Goal: Find specific page/section: Find specific page/section

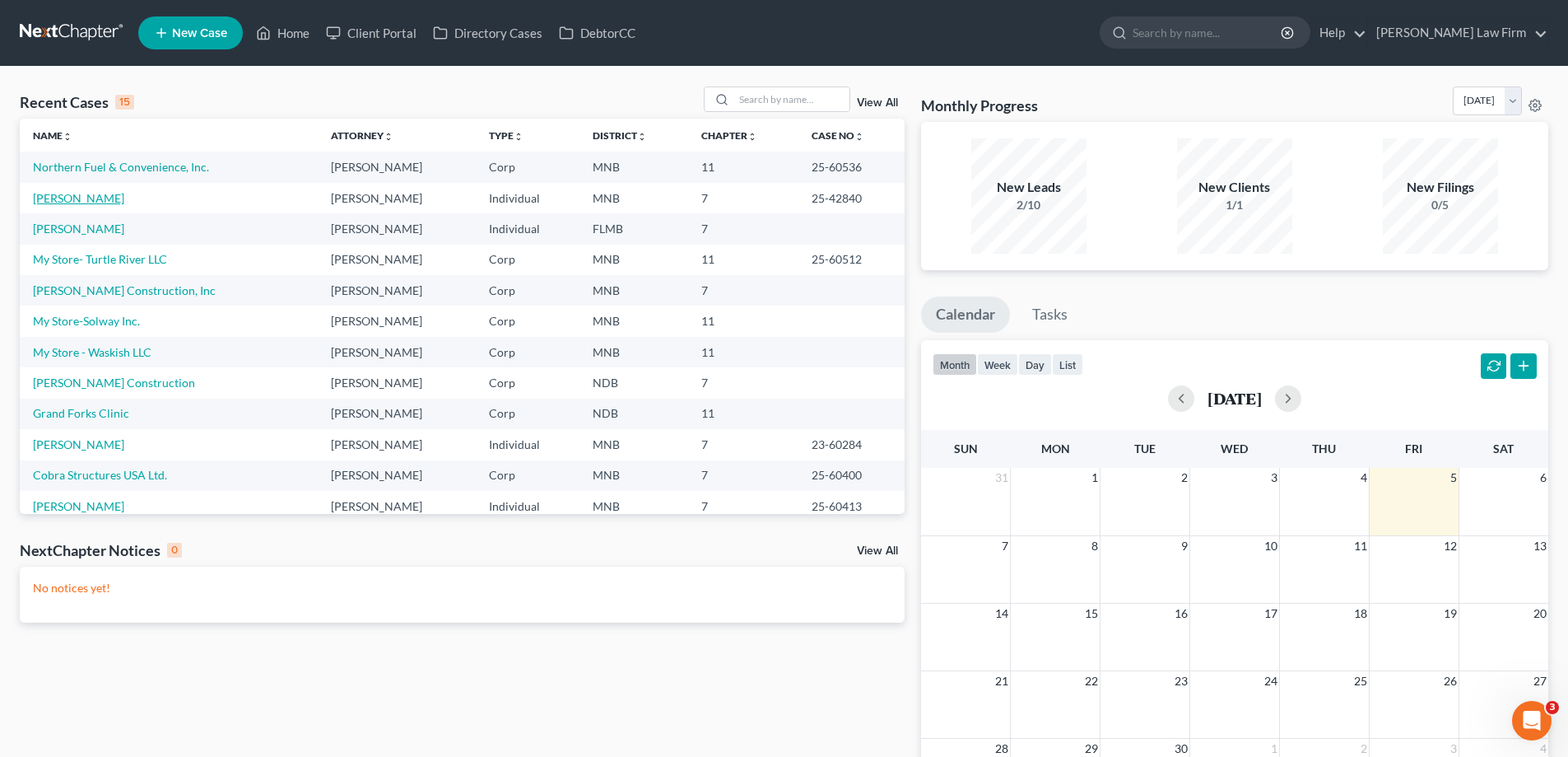
click at [70, 199] on link "[PERSON_NAME]" at bounding box center [78, 198] width 92 height 14
select select "10"
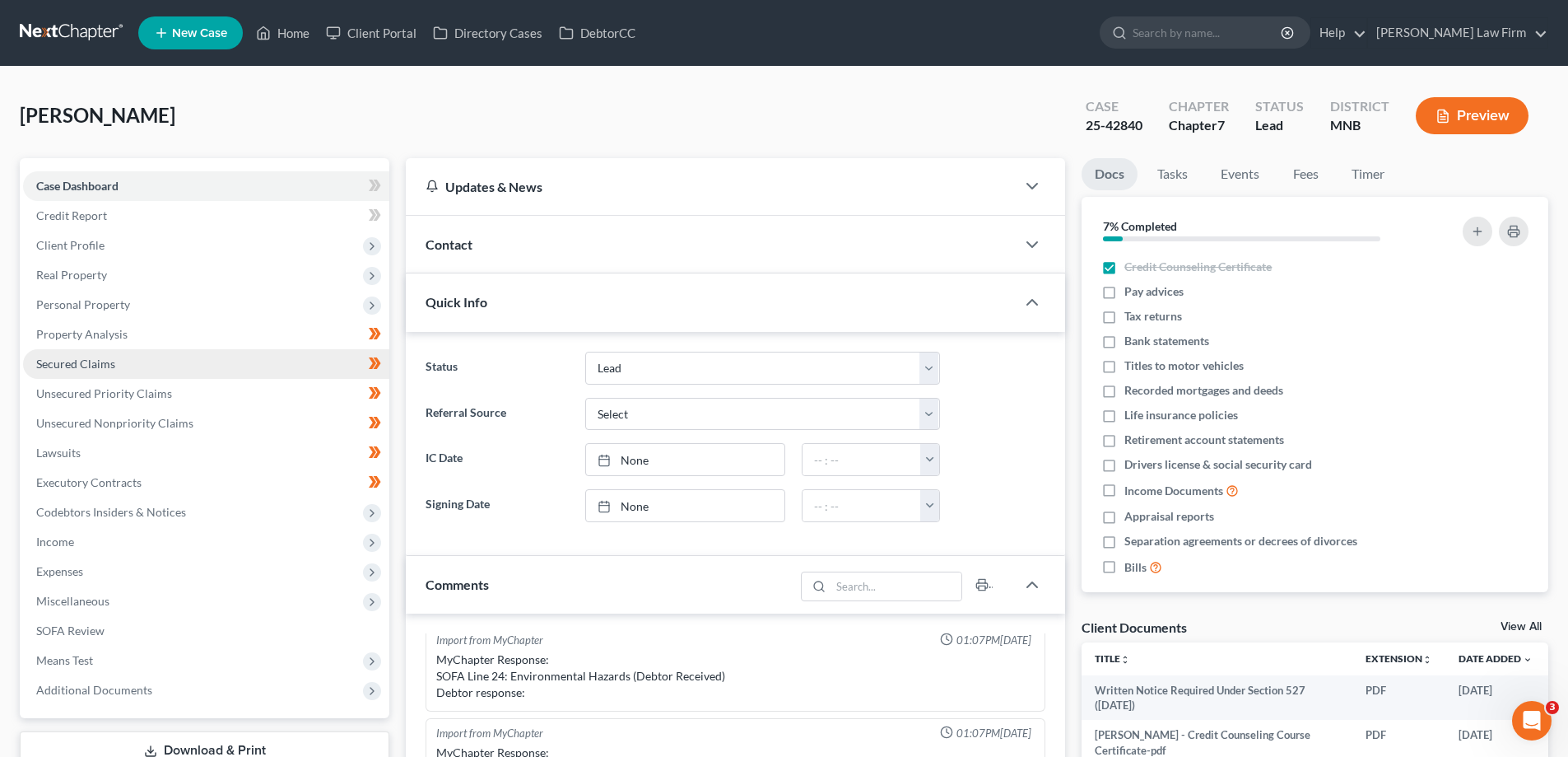
scroll to position [83, 0]
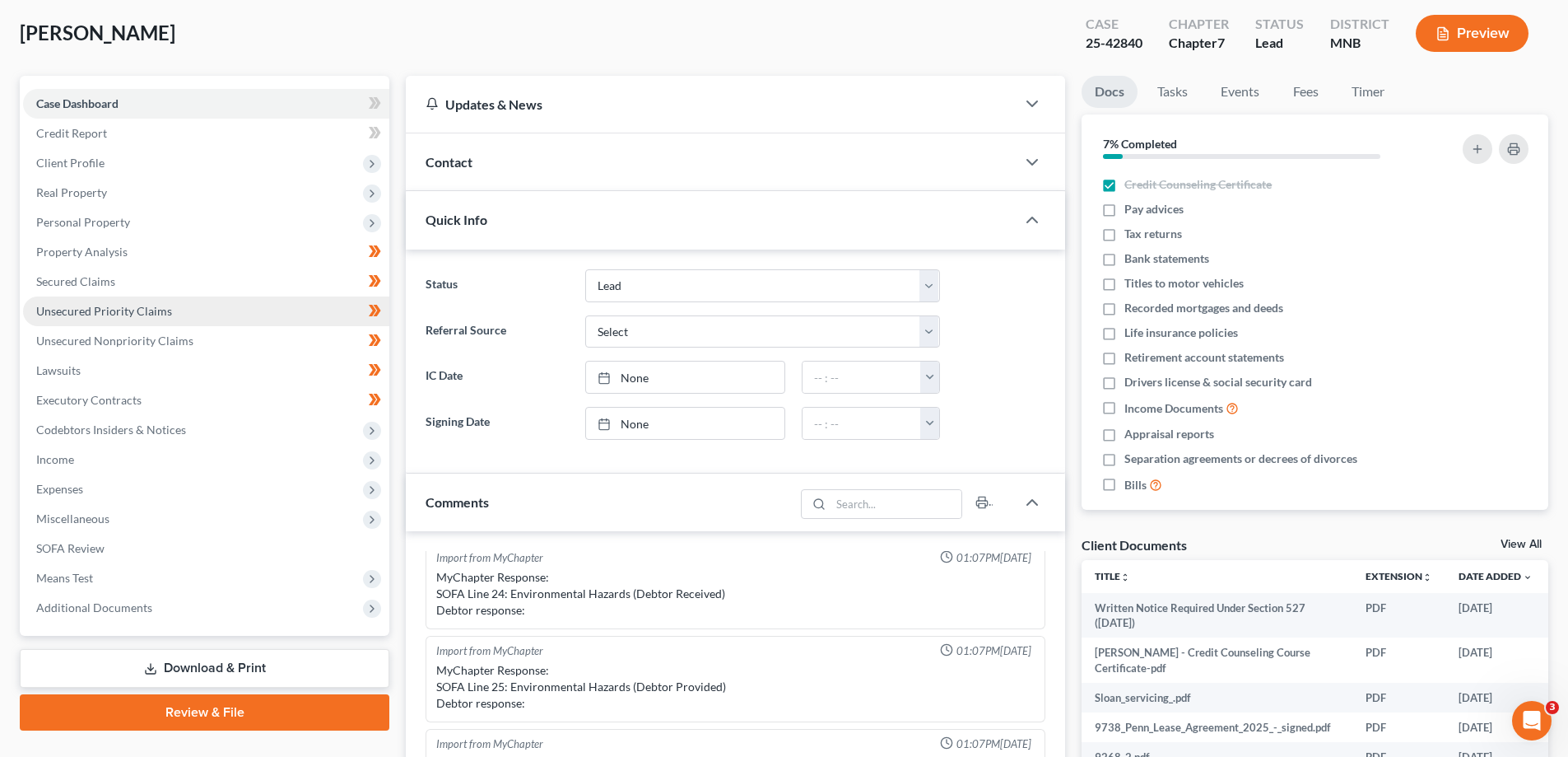
click at [94, 307] on span "Unsecured Priority Claims" at bounding box center [104, 311] width 135 height 14
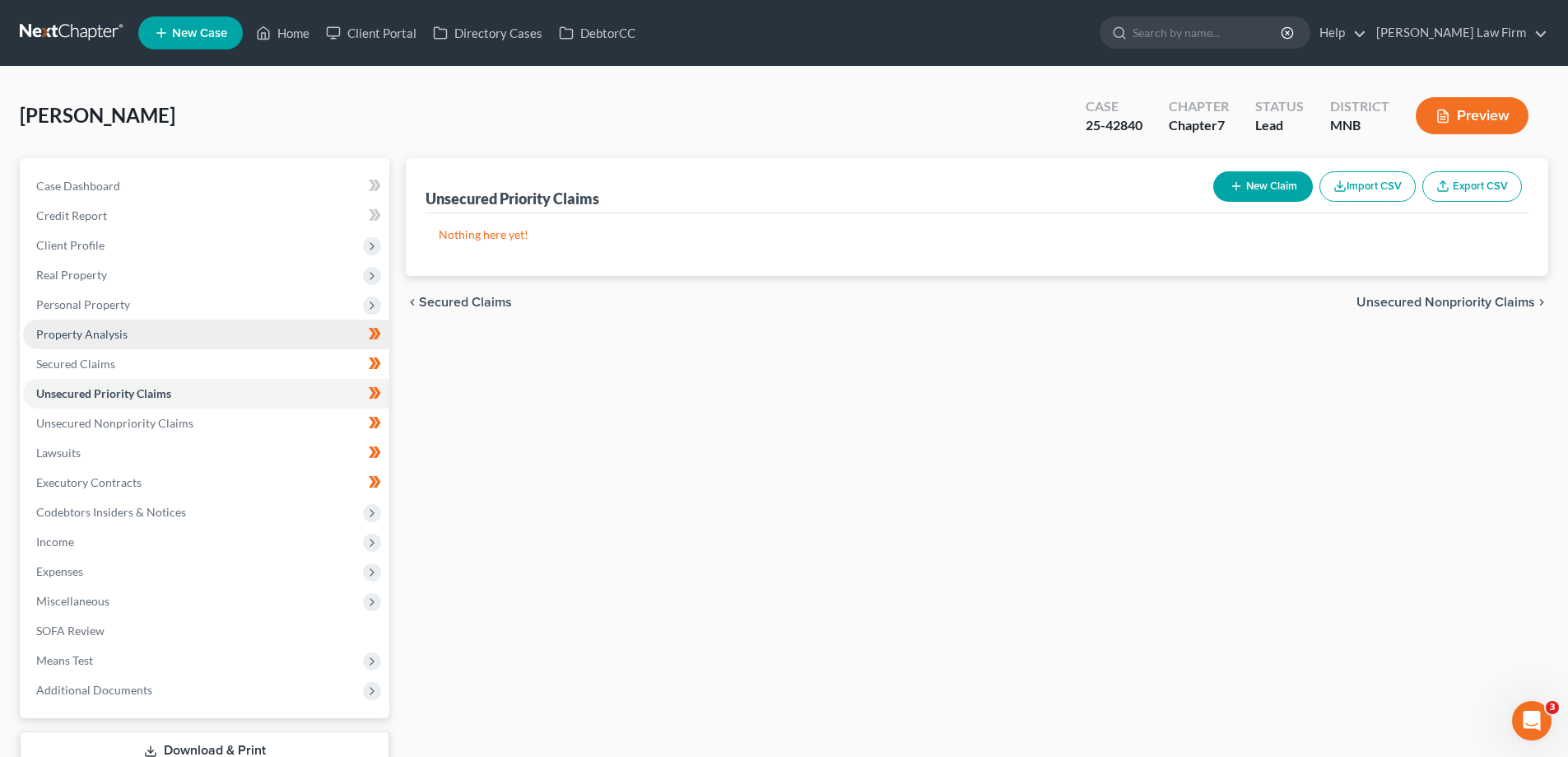
click at [82, 324] on link "Property Analysis" at bounding box center [206, 335] width 366 height 30
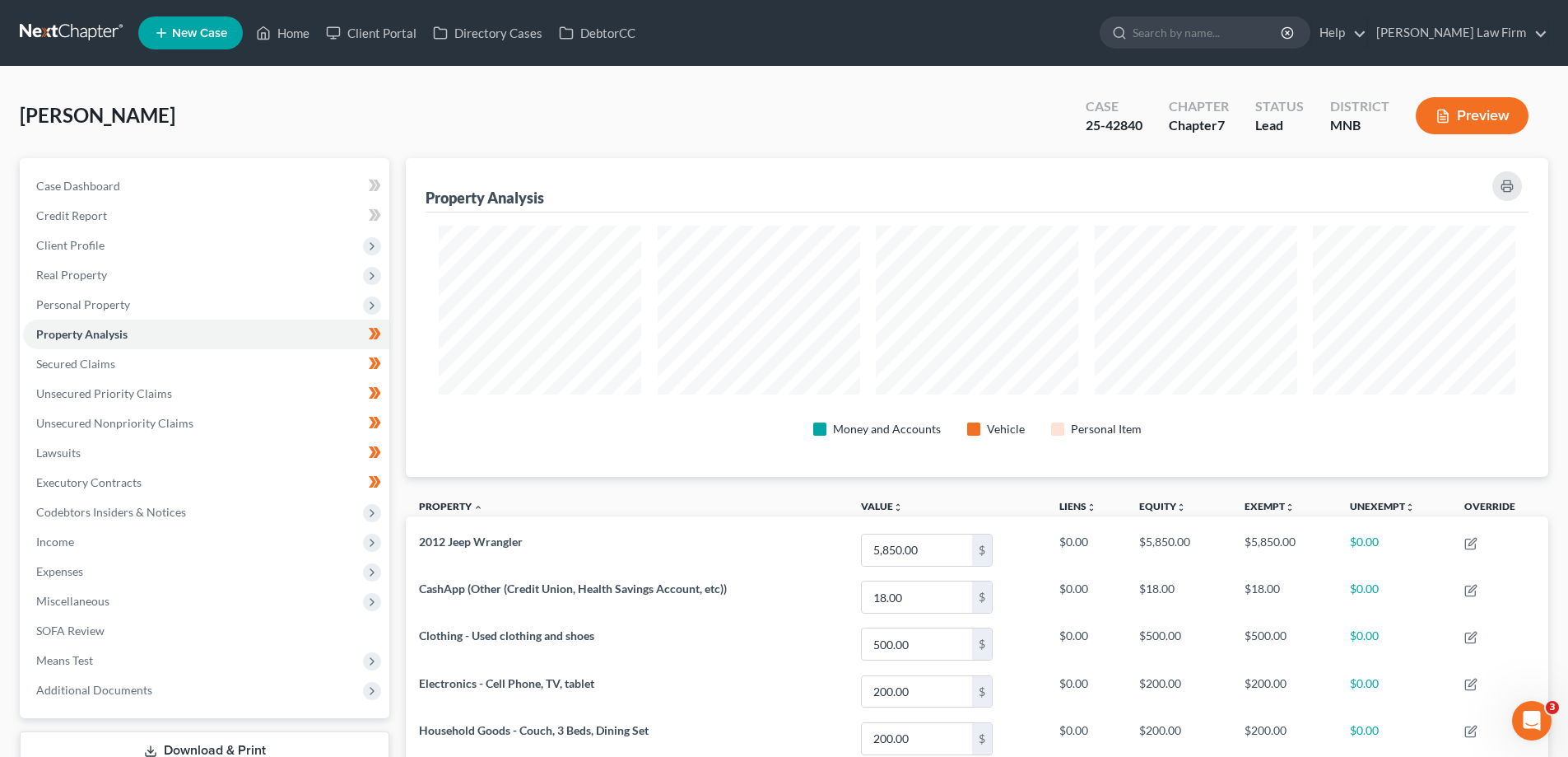
click at [1449, 117] on icon "button" at bounding box center [1443, 117] width 15 height 15
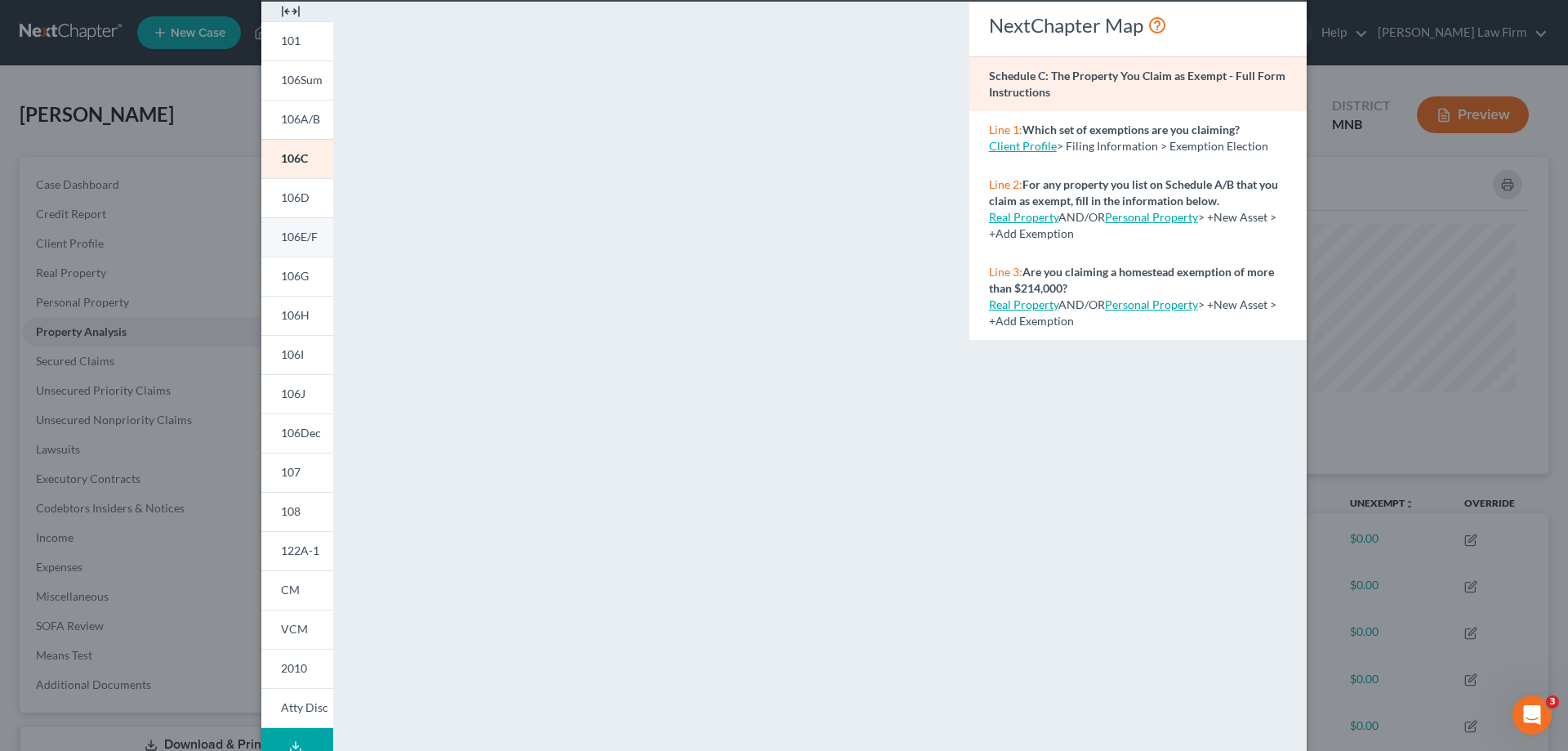
click at [293, 234] on span "106E/F" at bounding box center [299, 236] width 37 height 14
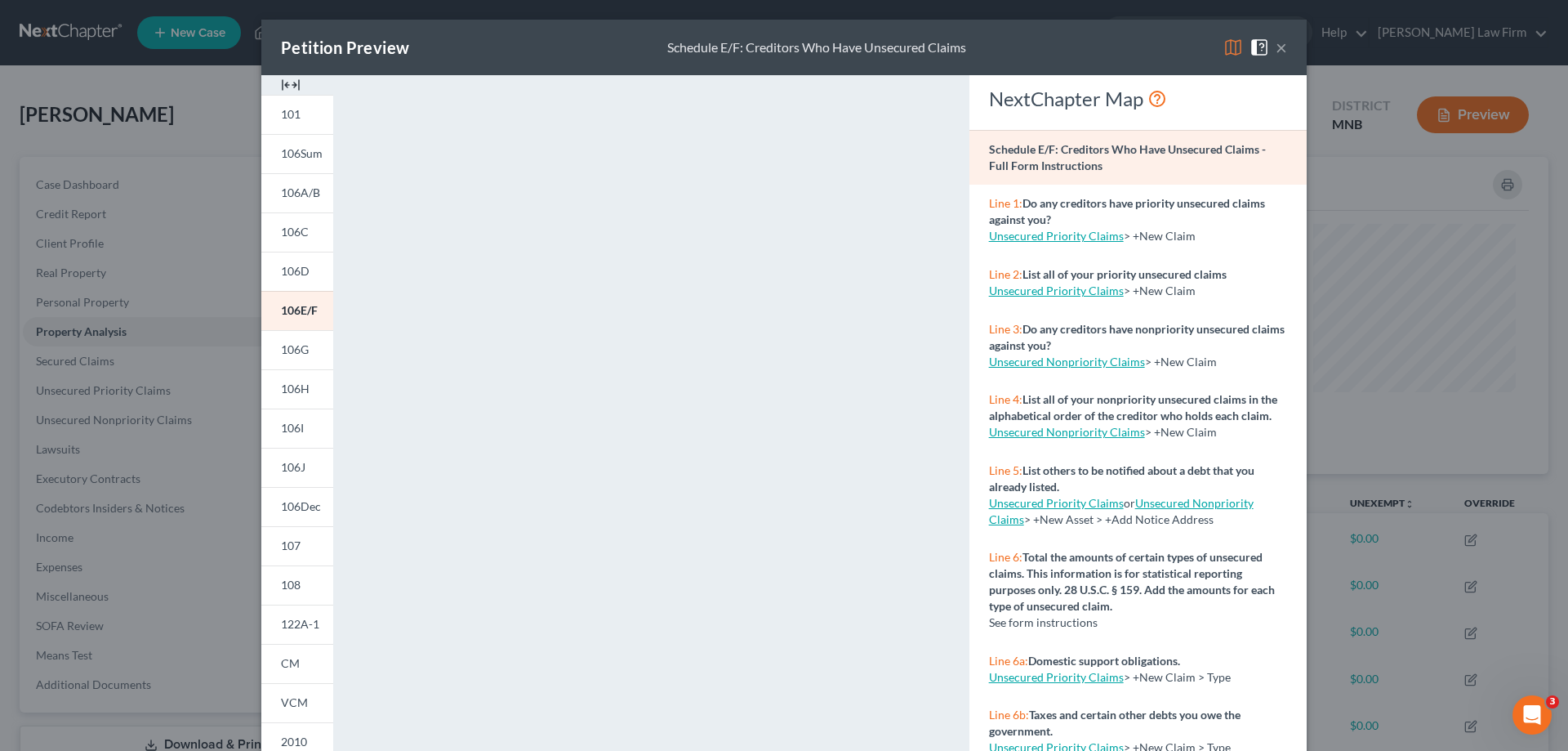
click at [1276, 46] on button "×" at bounding box center [1282, 48] width 11 height 20
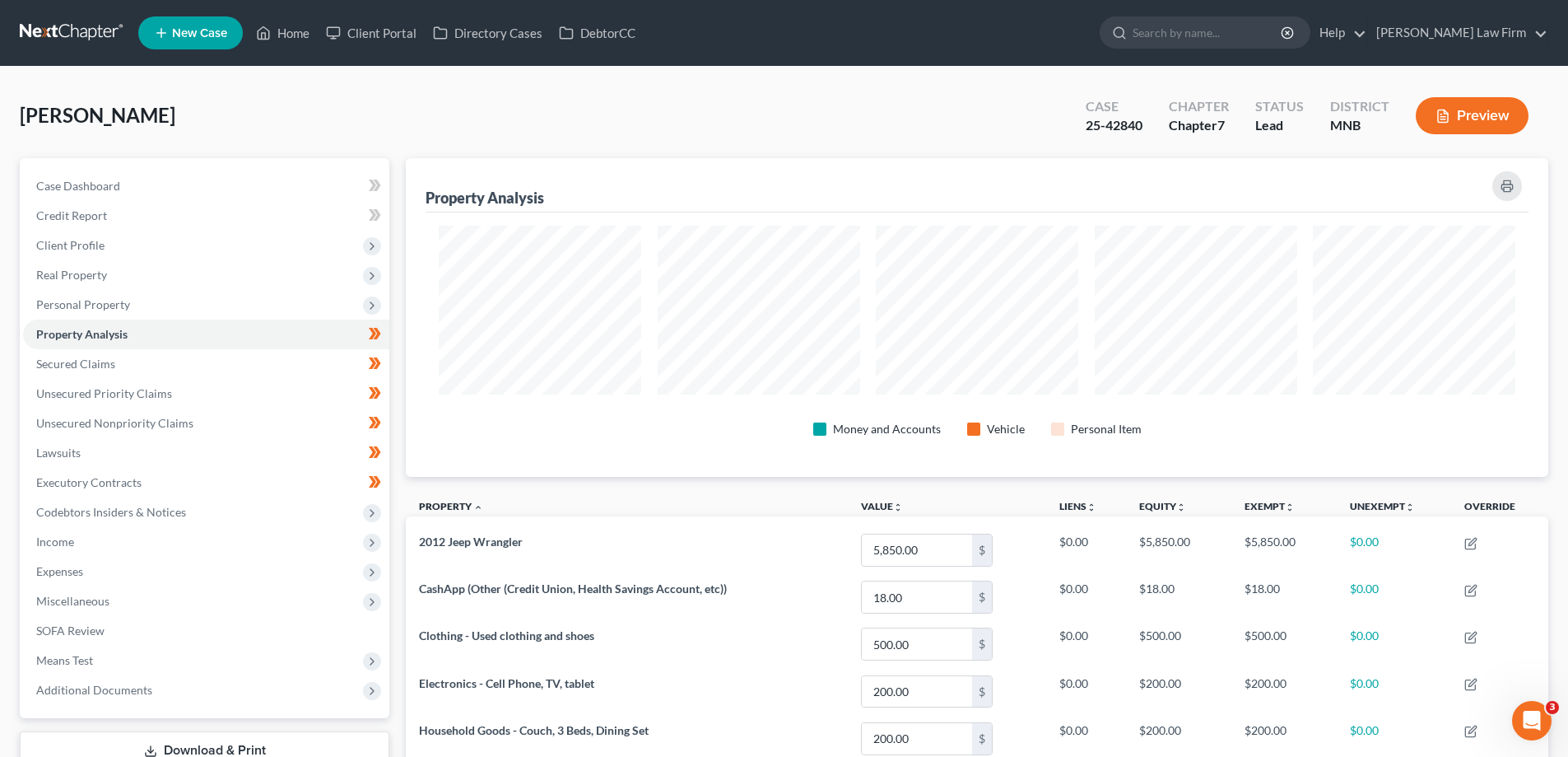
click at [1490, 117] on button "Preview" at bounding box center [1472, 116] width 113 height 37
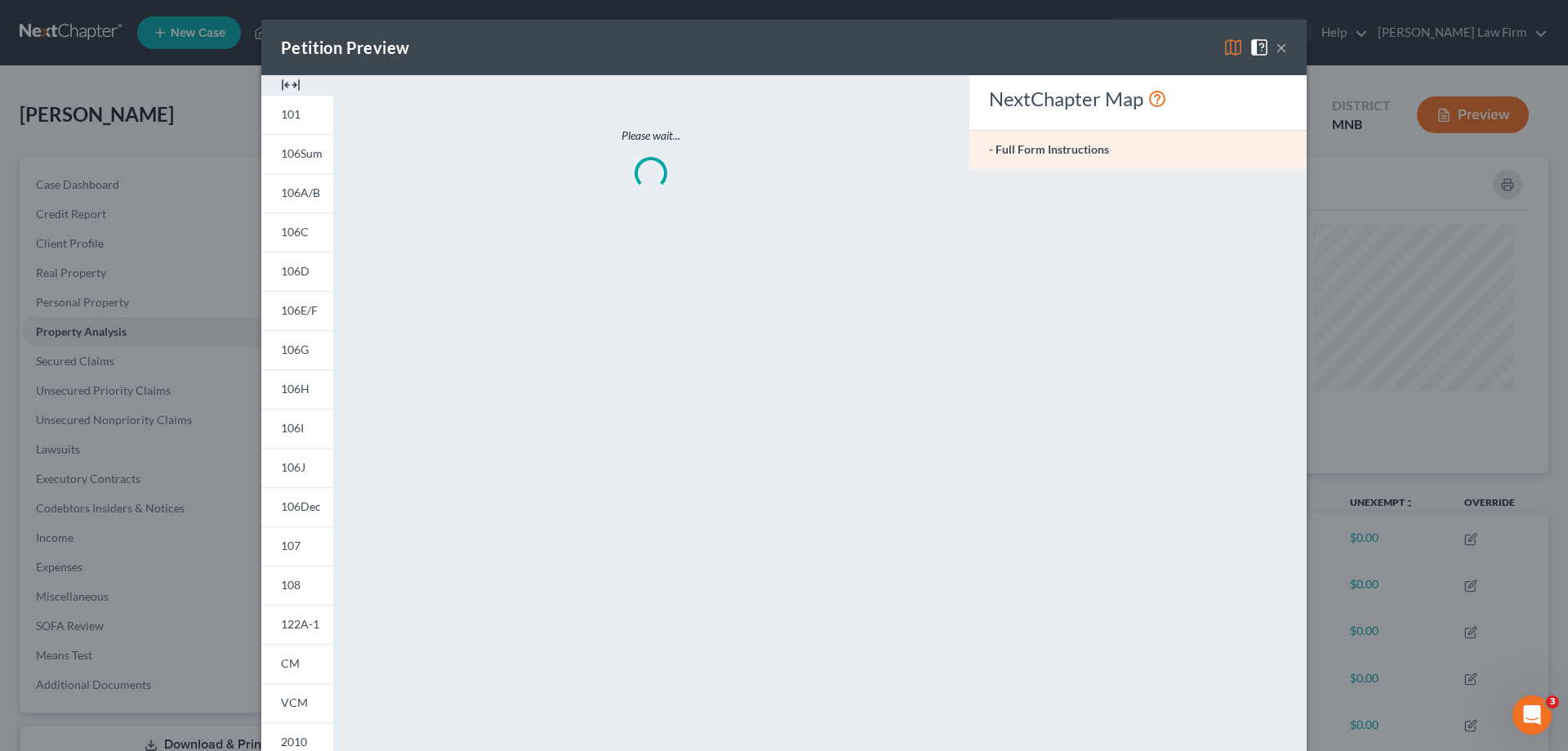
scroll to position [317, 1143]
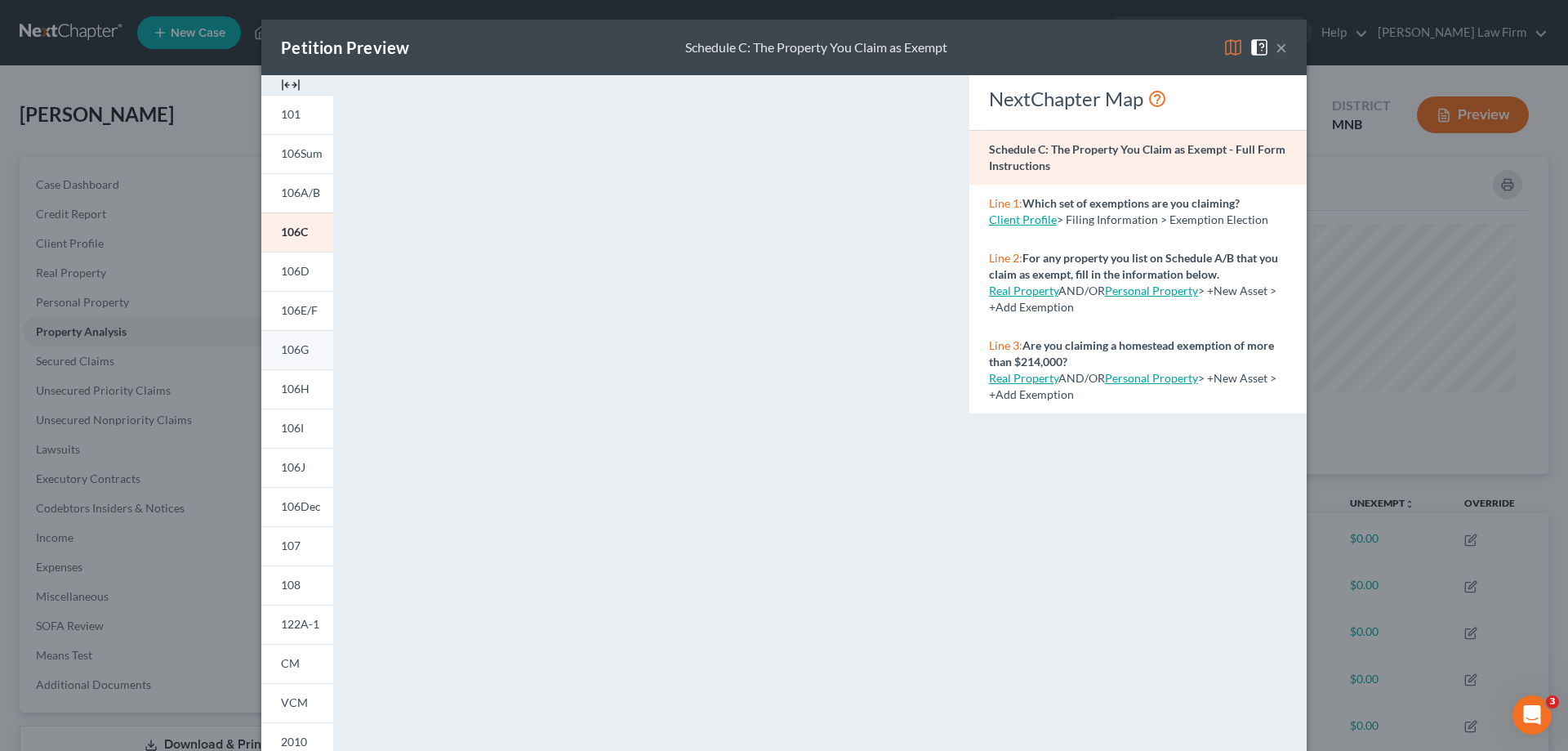
click at [285, 348] on span "106G" at bounding box center [295, 349] width 28 height 14
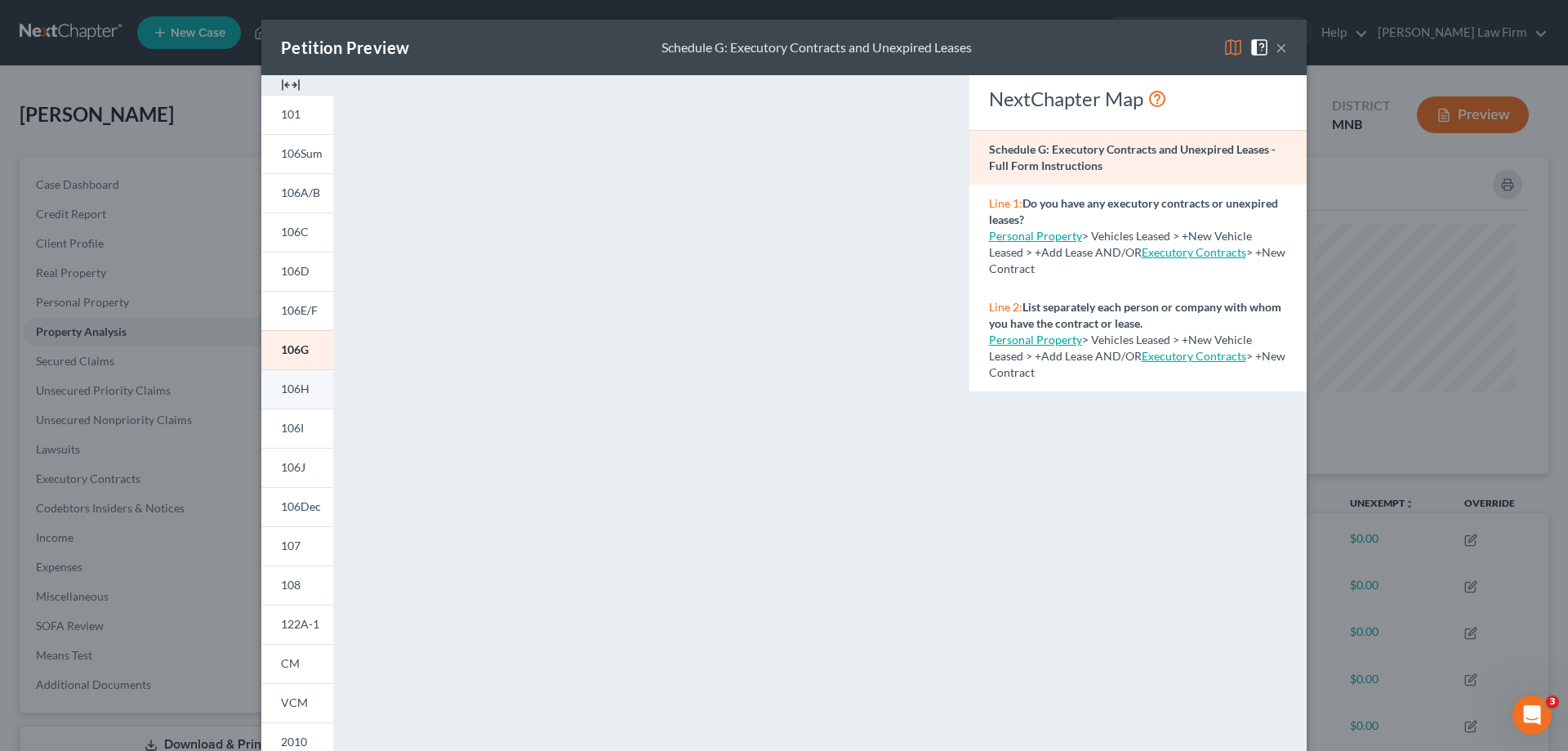
click at [287, 387] on span "106H" at bounding box center [295, 388] width 29 height 14
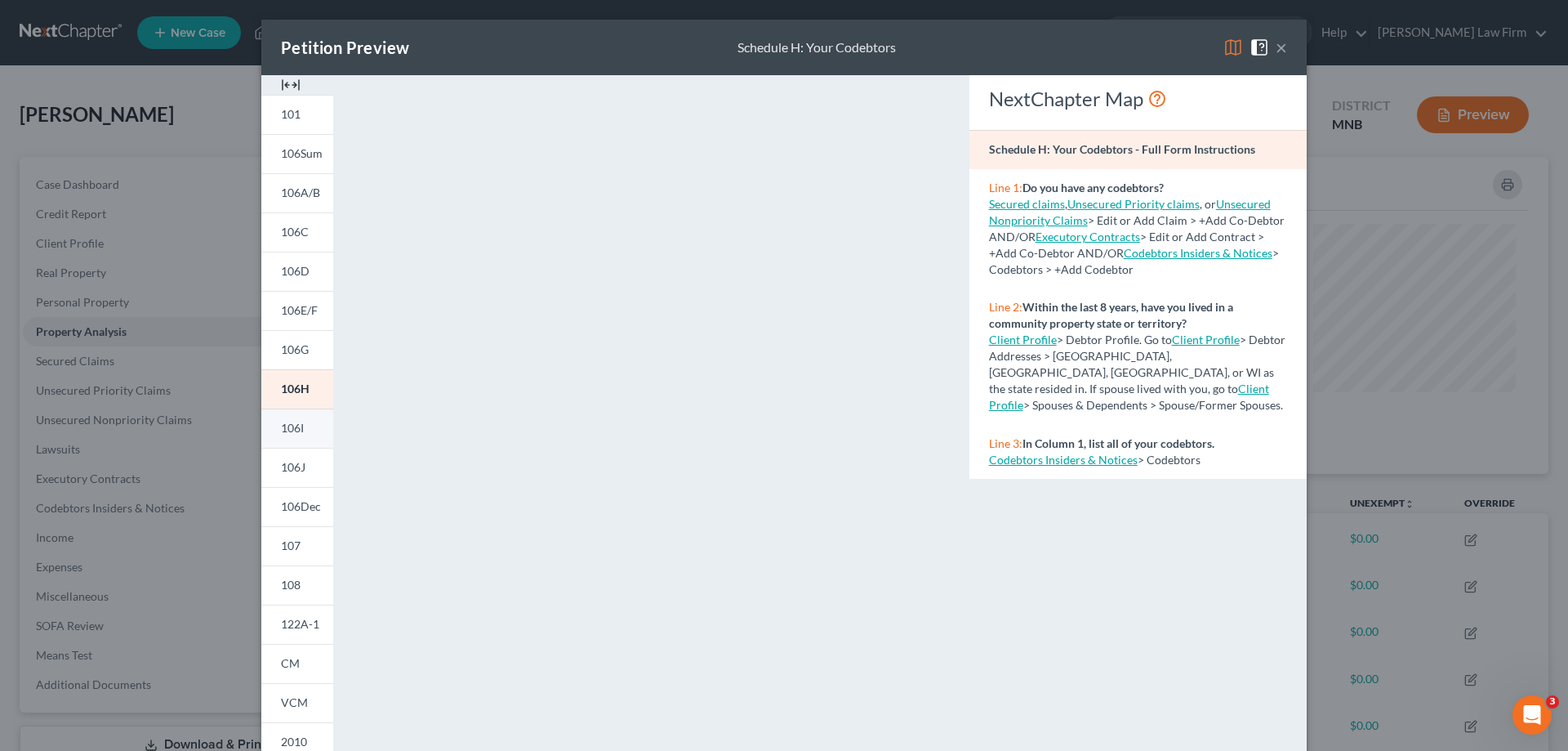
click at [285, 431] on span "106I" at bounding box center [293, 427] width 23 height 14
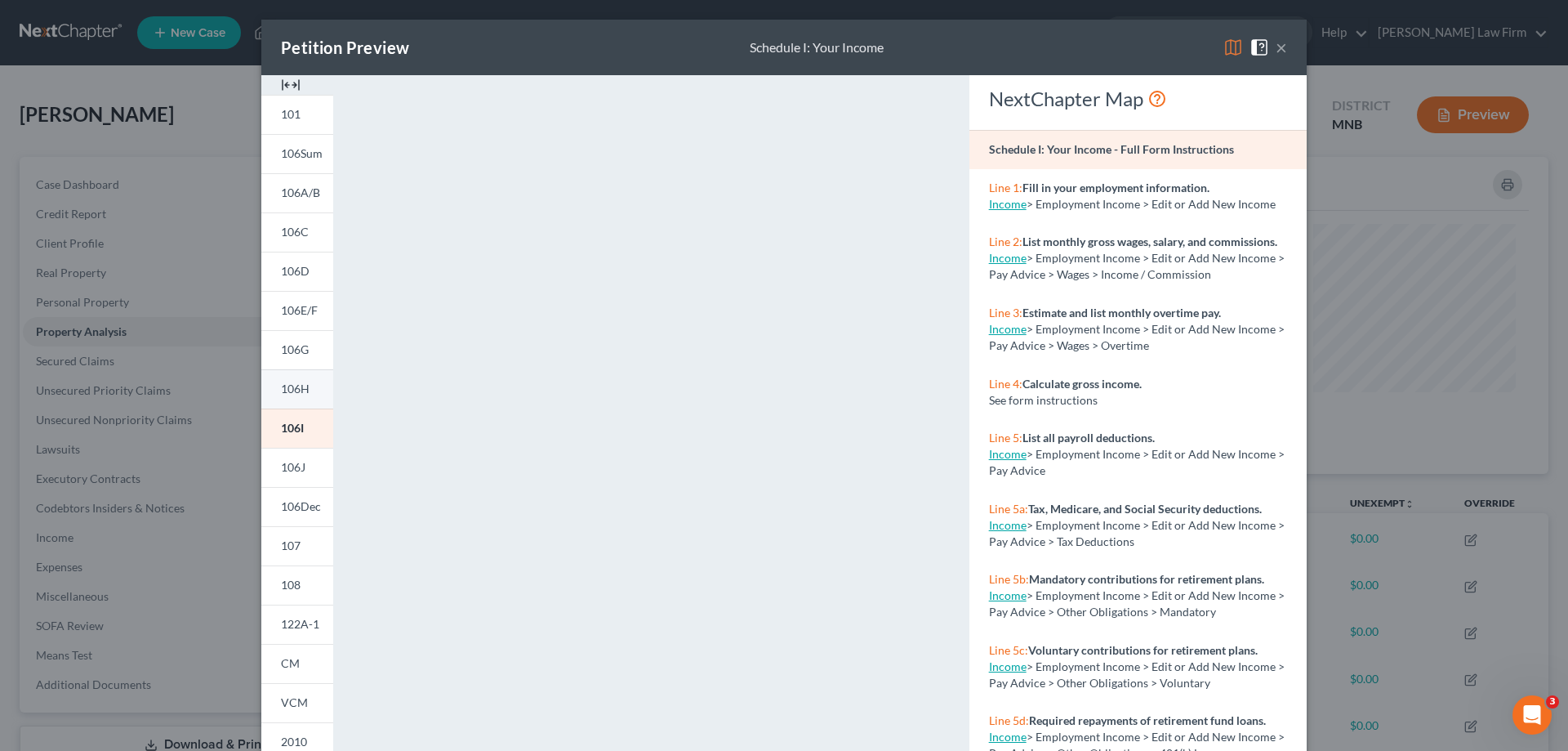
click at [284, 387] on span "106H" at bounding box center [295, 388] width 29 height 14
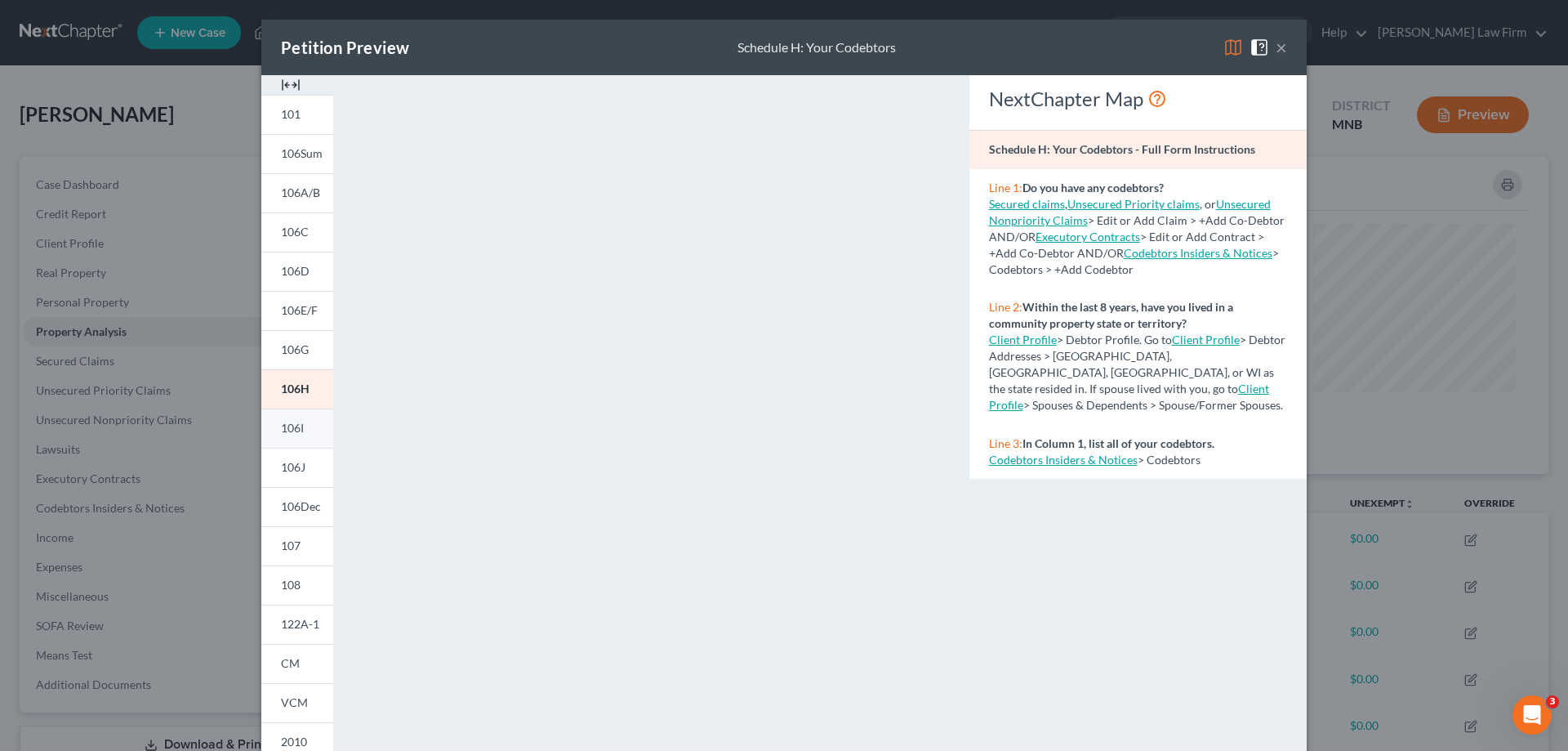
click at [281, 425] on span "106I" at bounding box center [293, 427] width 23 height 14
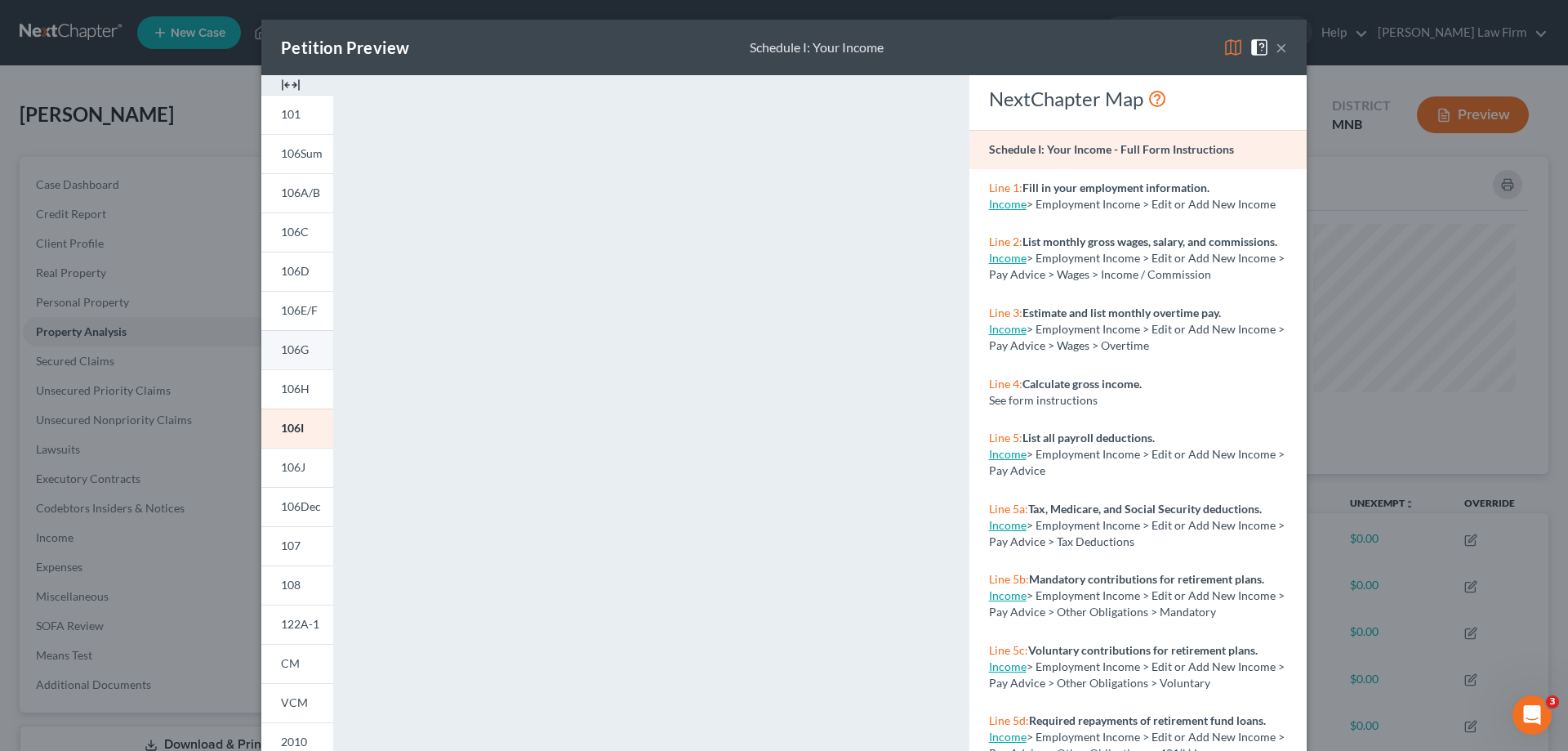
click at [297, 351] on span "106G" at bounding box center [295, 349] width 28 height 14
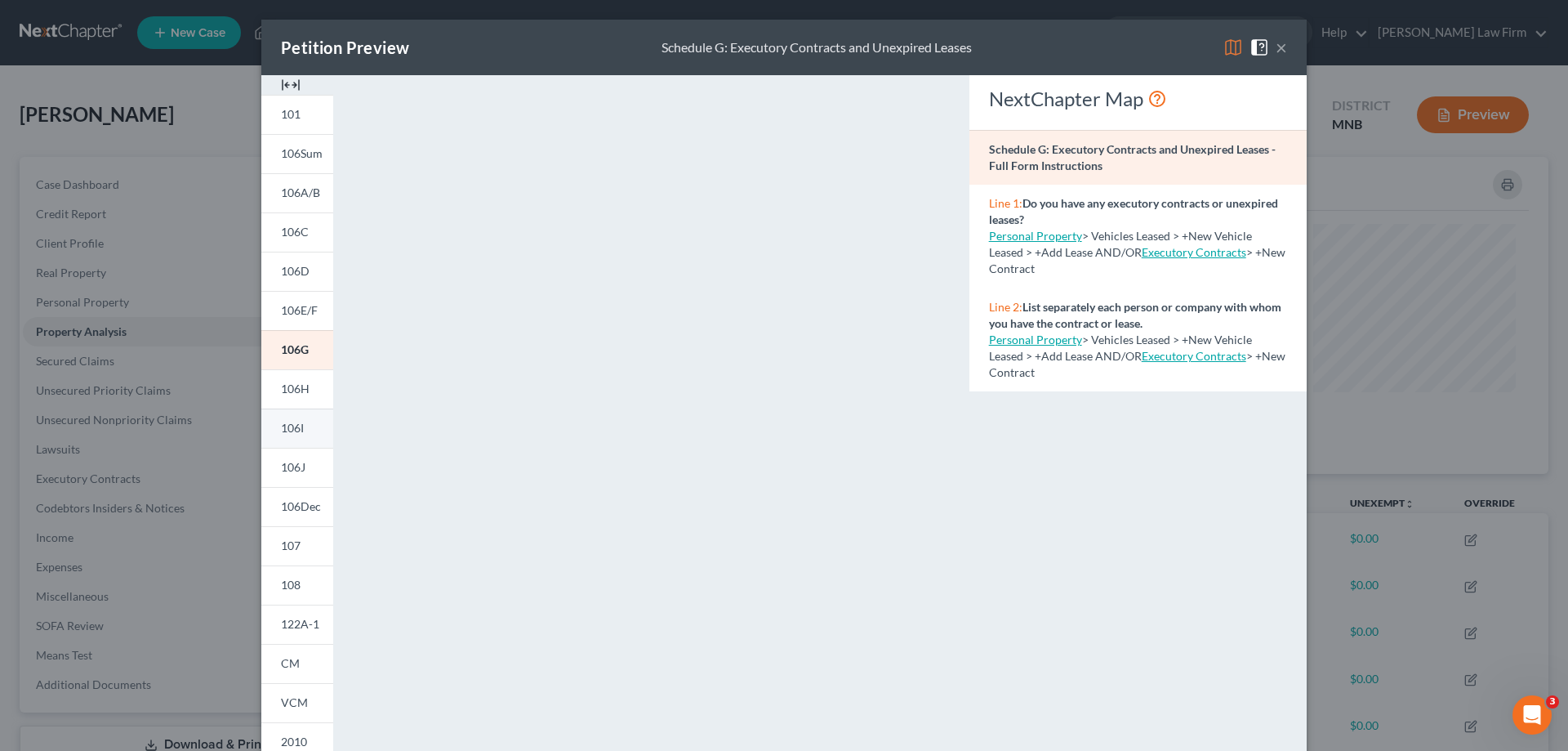
click at [281, 432] on span "106I" at bounding box center [293, 427] width 23 height 14
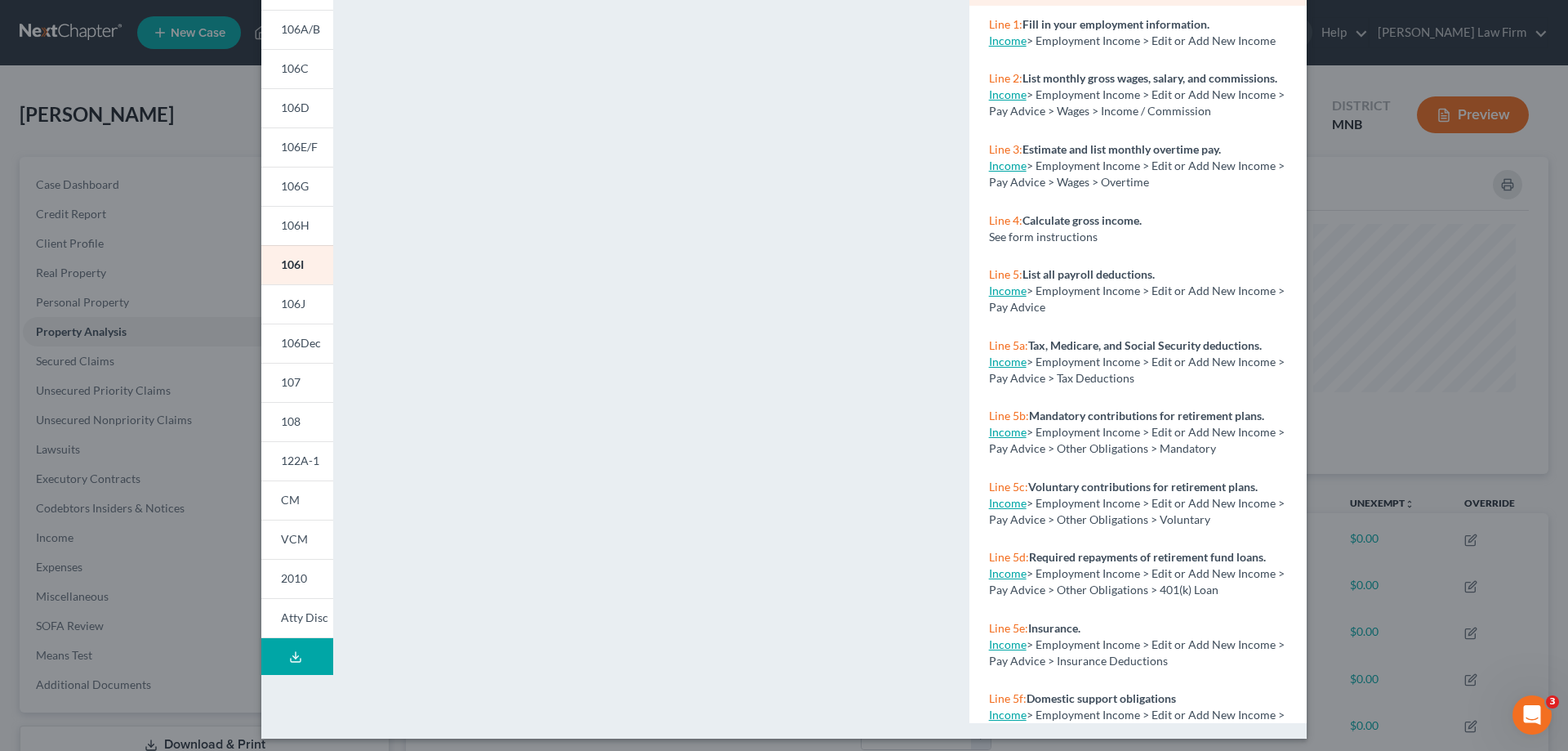
scroll to position [171, 0]
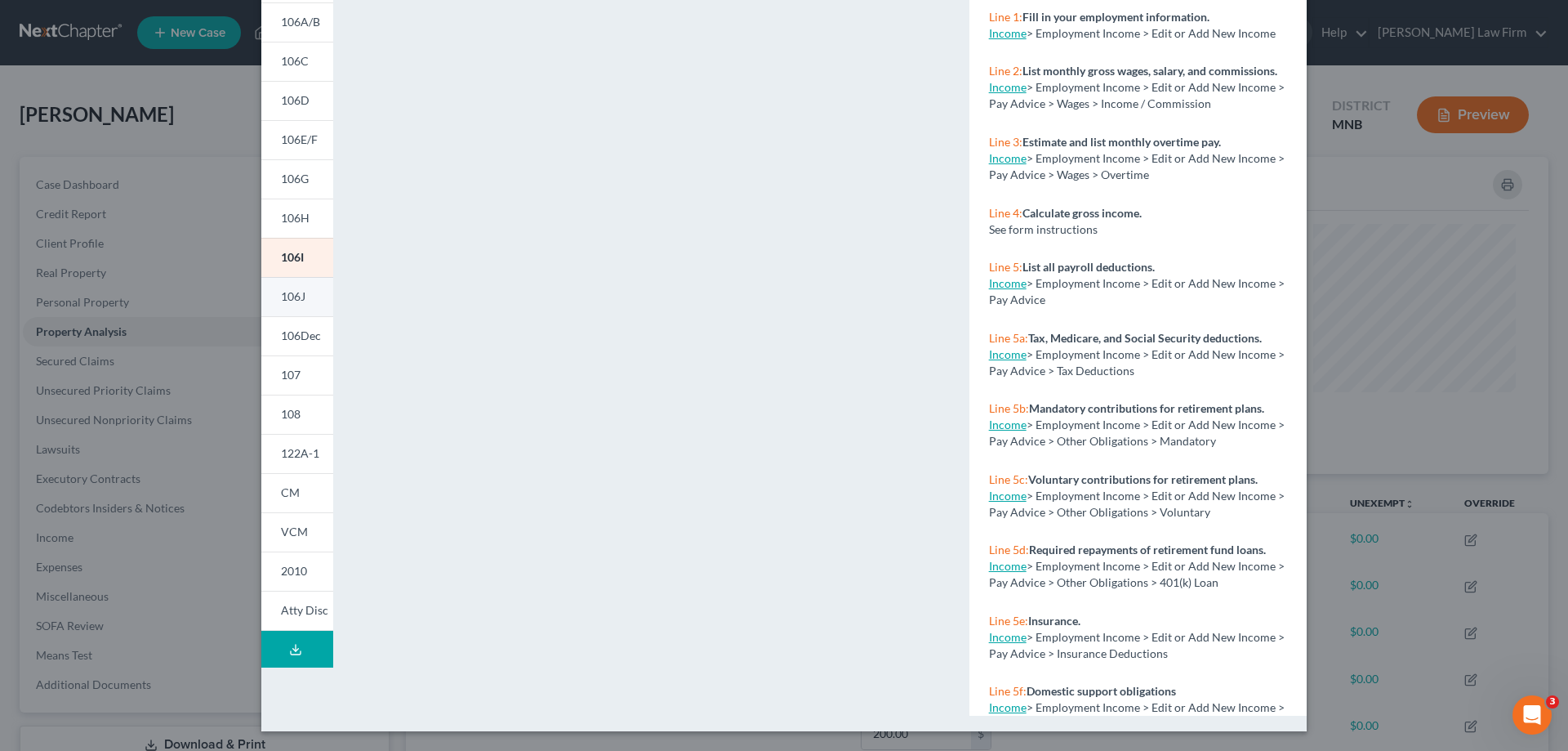
click at [297, 303] on span "106J" at bounding box center [293, 296] width 25 height 14
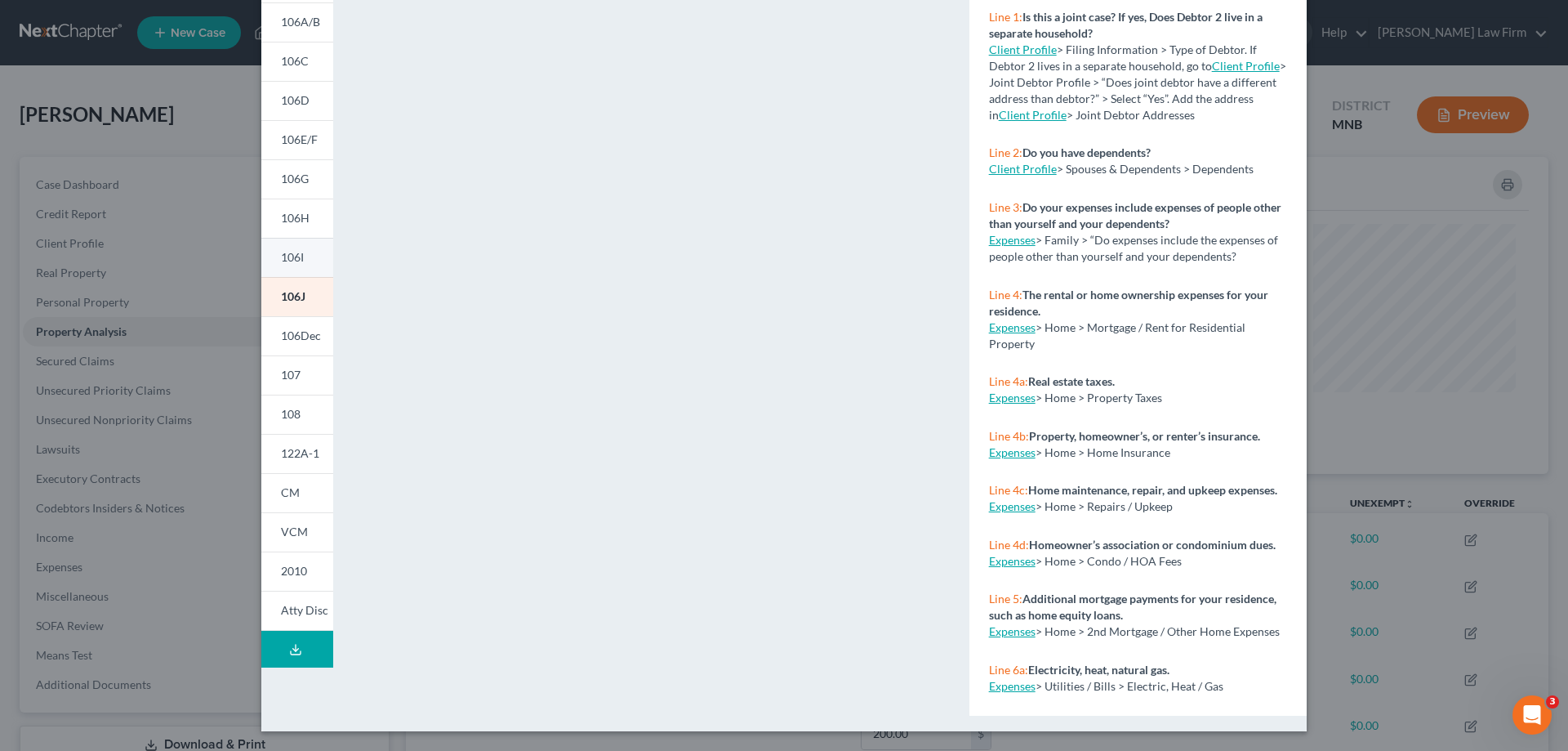
click at [293, 248] on link "106I" at bounding box center [298, 257] width 72 height 39
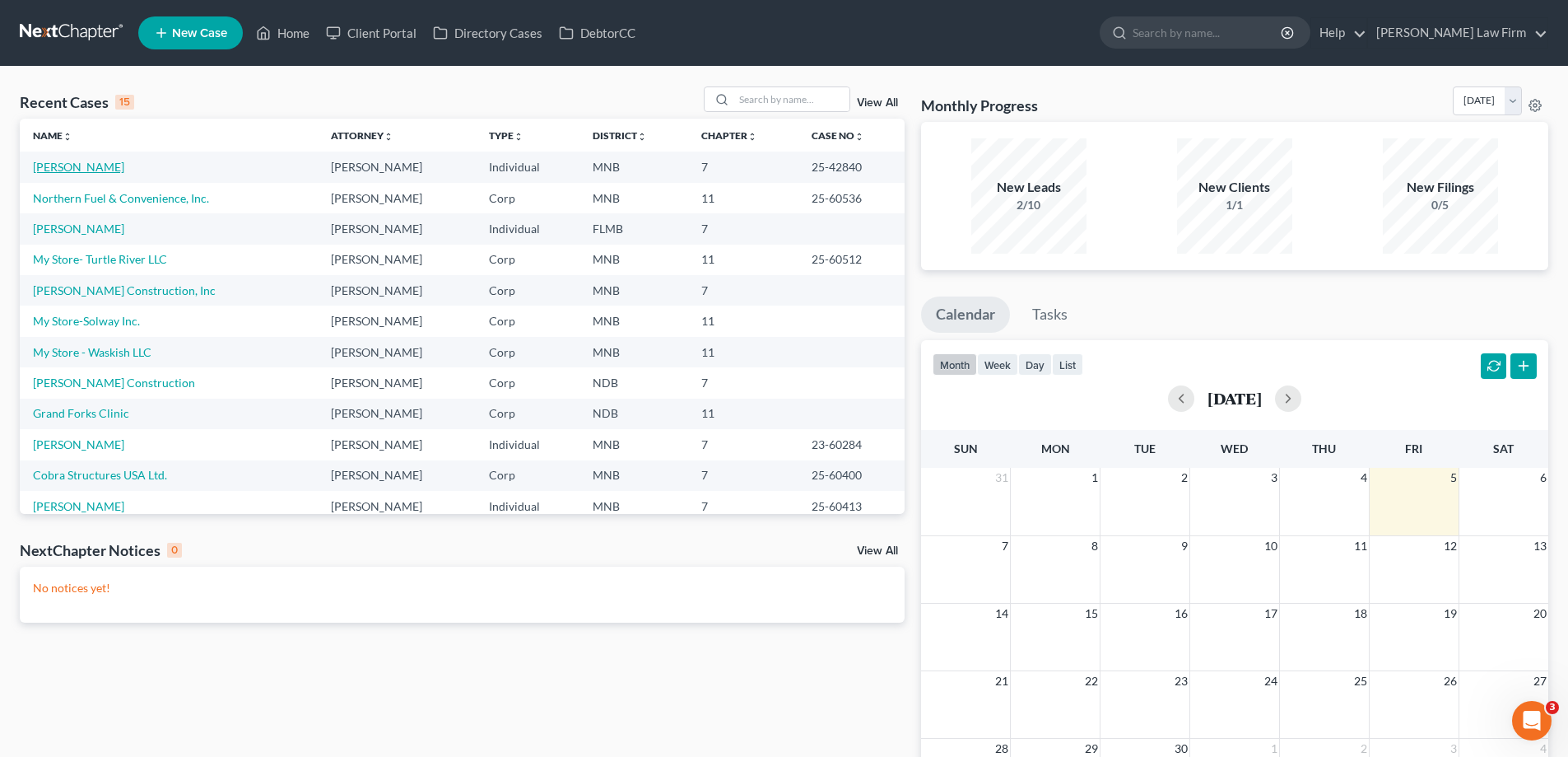
click at [67, 168] on link "[PERSON_NAME]" at bounding box center [78, 166] width 92 height 14
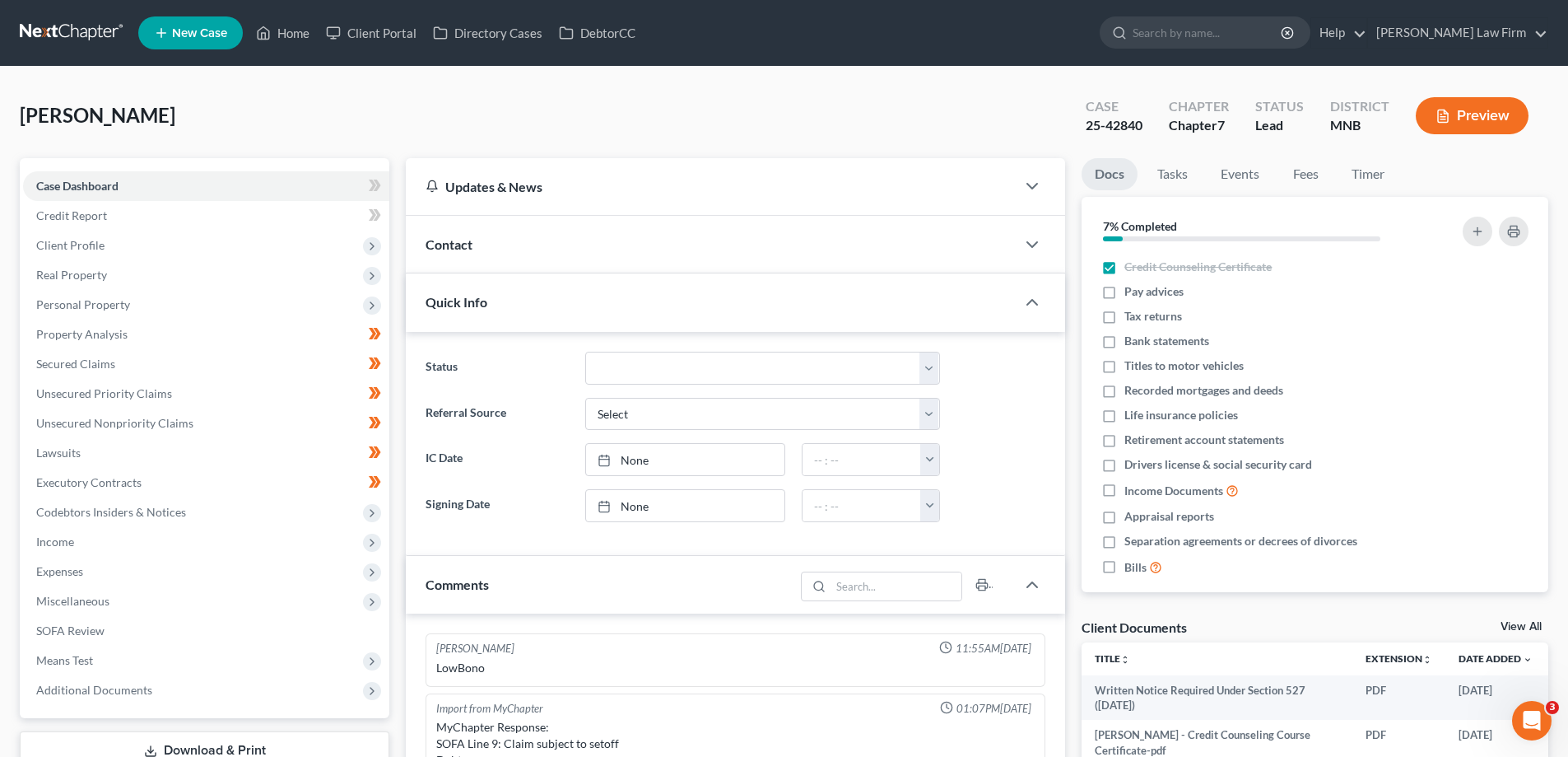
scroll to position [346, 0]
